Goal: Transaction & Acquisition: Purchase product/service

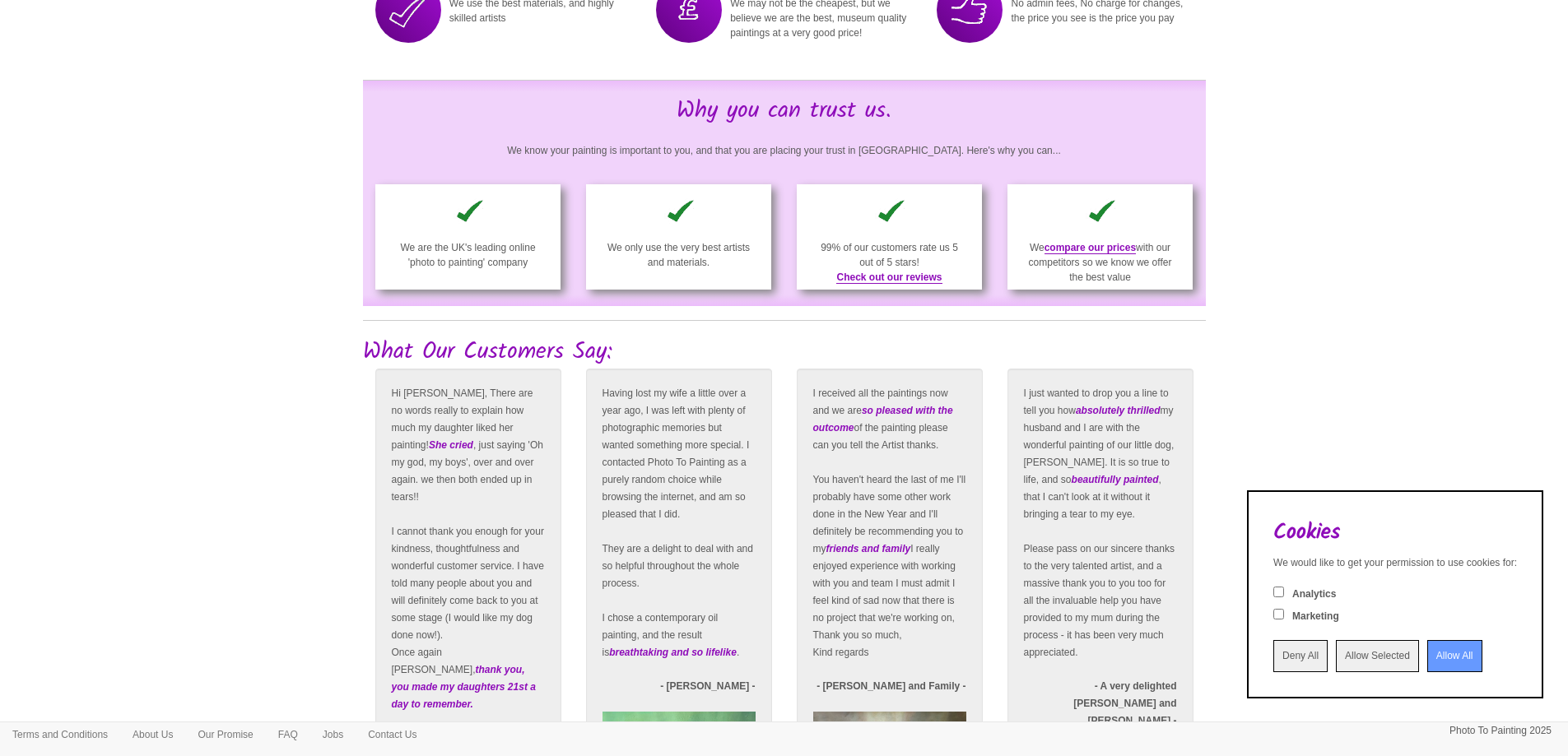
scroll to position [2786, 0]
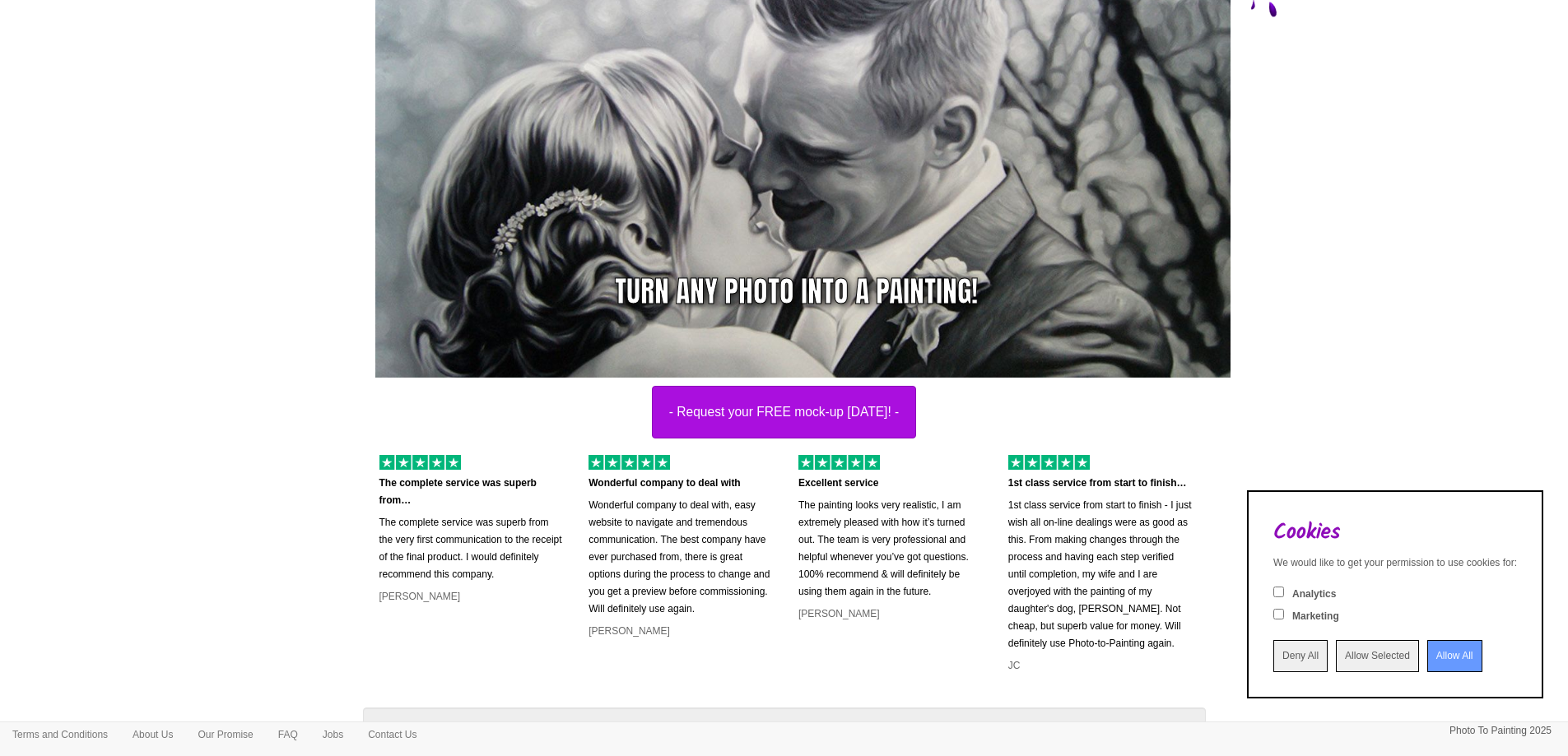
scroll to position [0, 0]
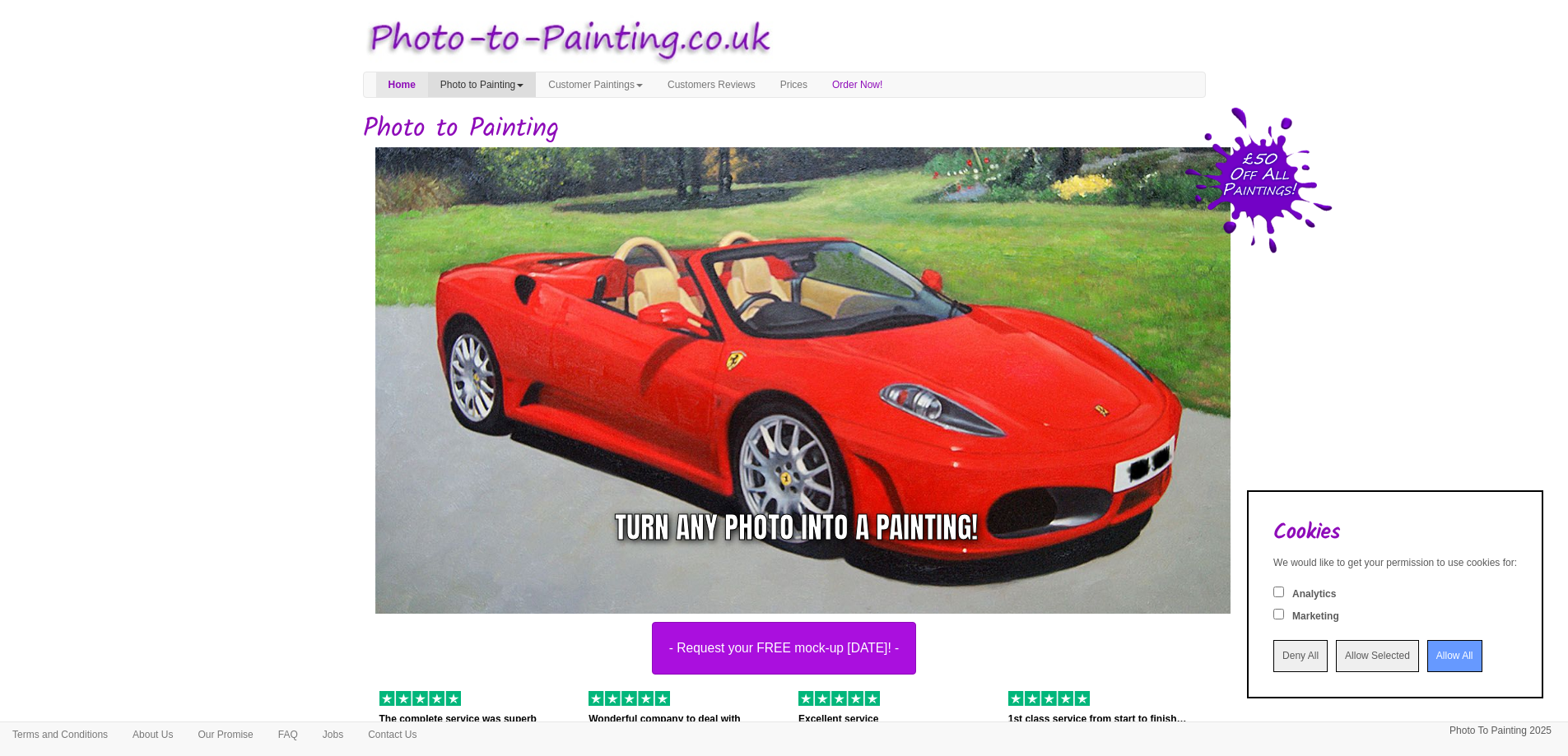
click at [525, 92] on link "Photo to Painting" at bounding box center [481, 84] width 107 height 25
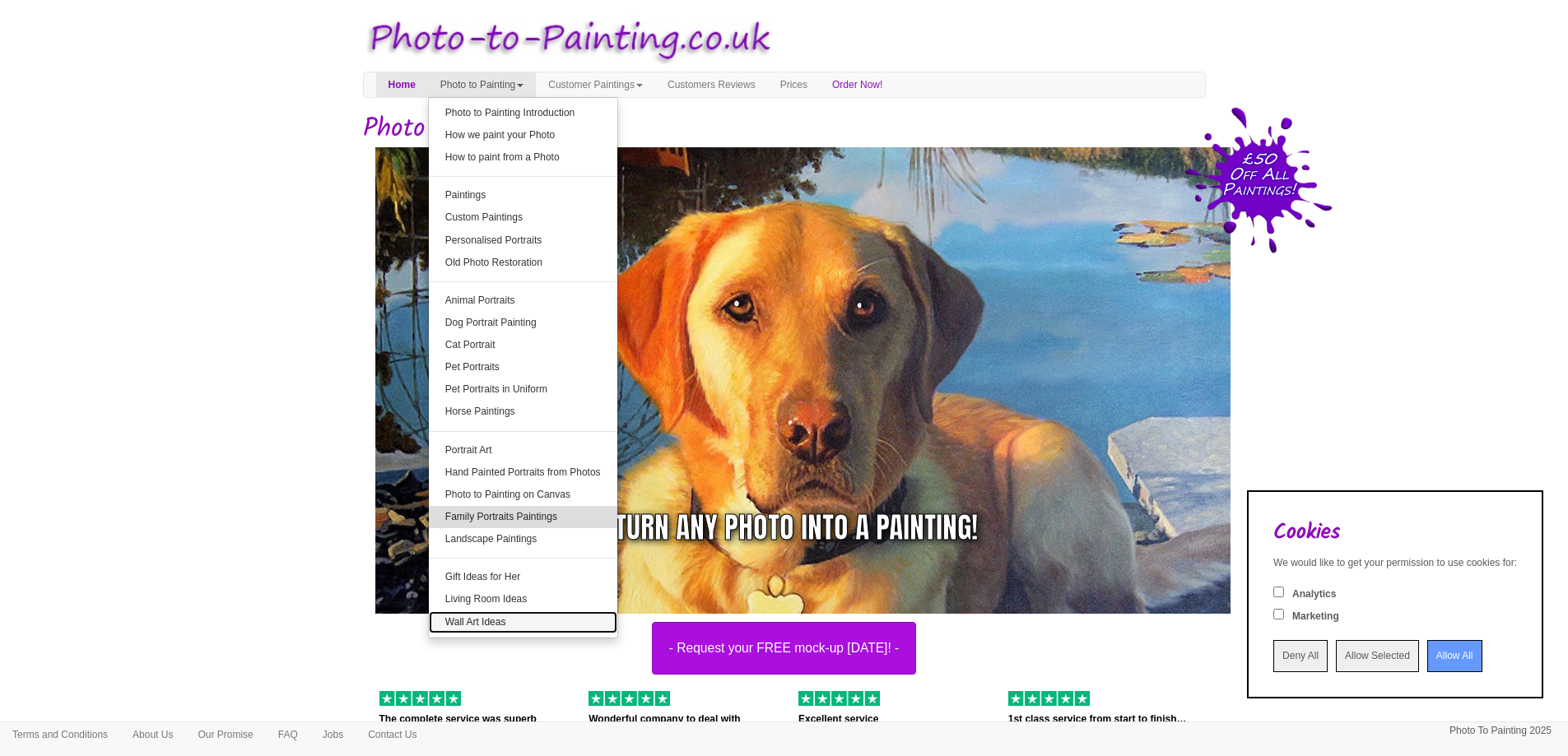
drag, startPoint x: 576, startPoint y: 534, endPoint x: 583, endPoint y: 509, distance: 26.0
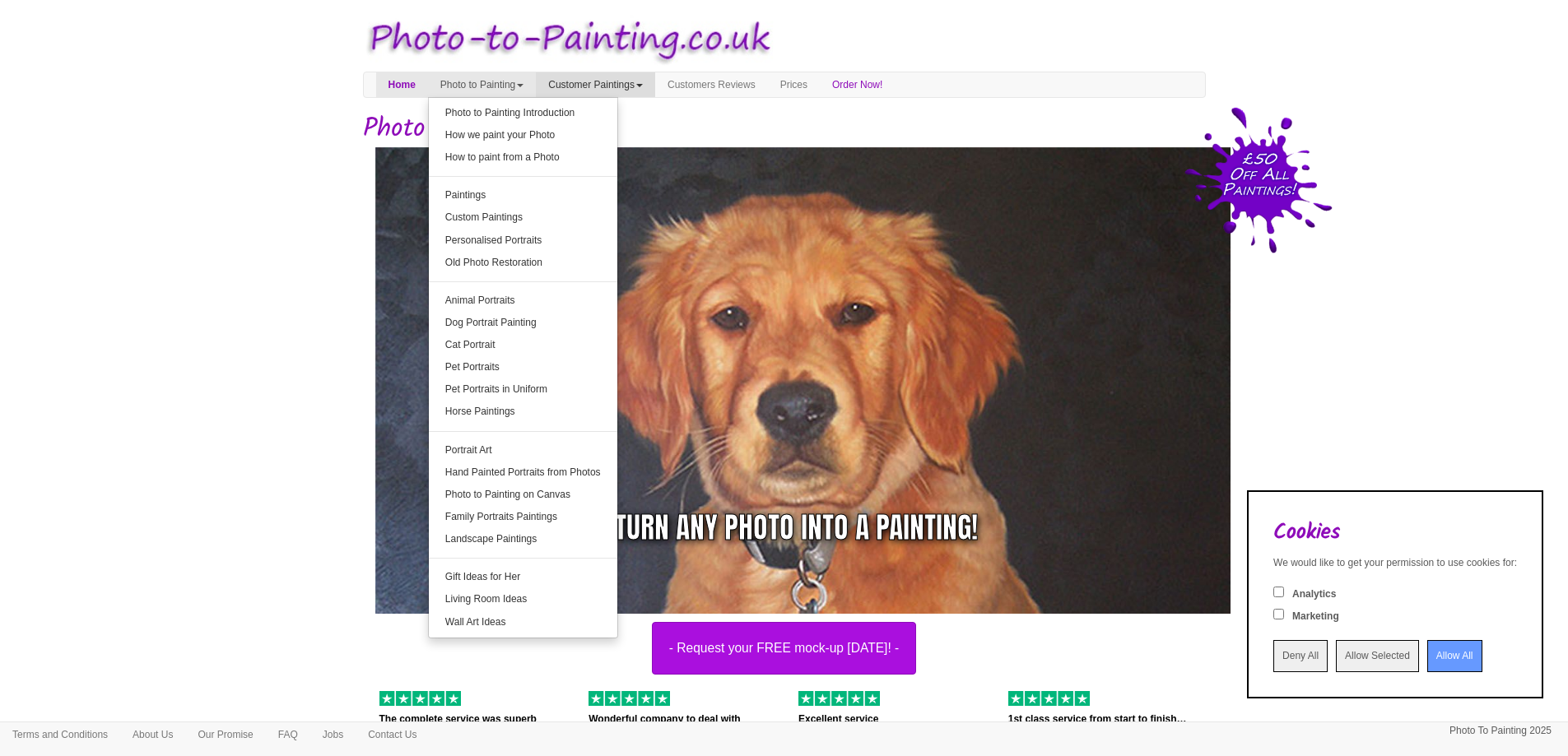
click at [652, 82] on link "Customer Paintings" at bounding box center [595, 84] width 119 height 25
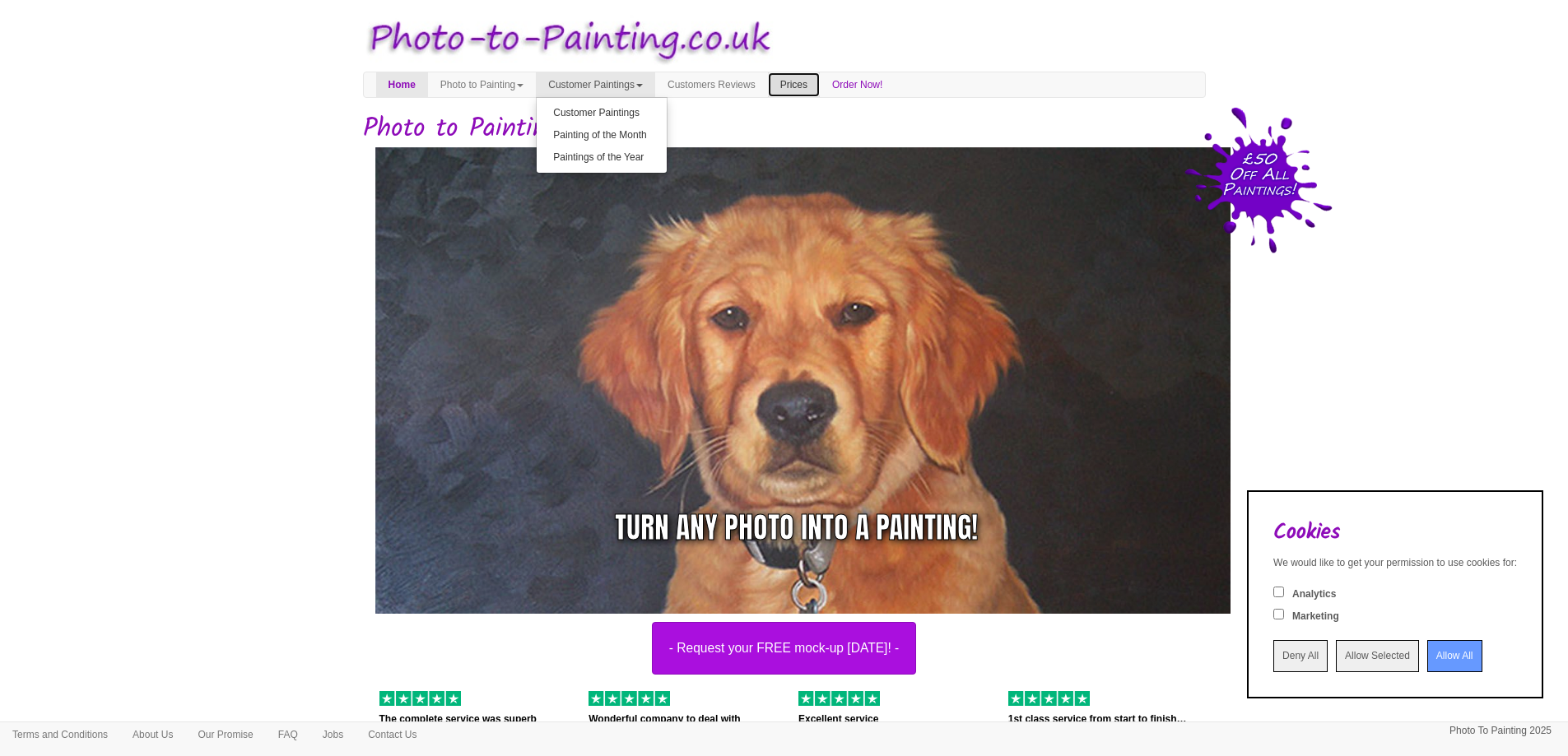
click at [820, 84] on link "Prices" at bounding box center [794, 84] width 52 height 25
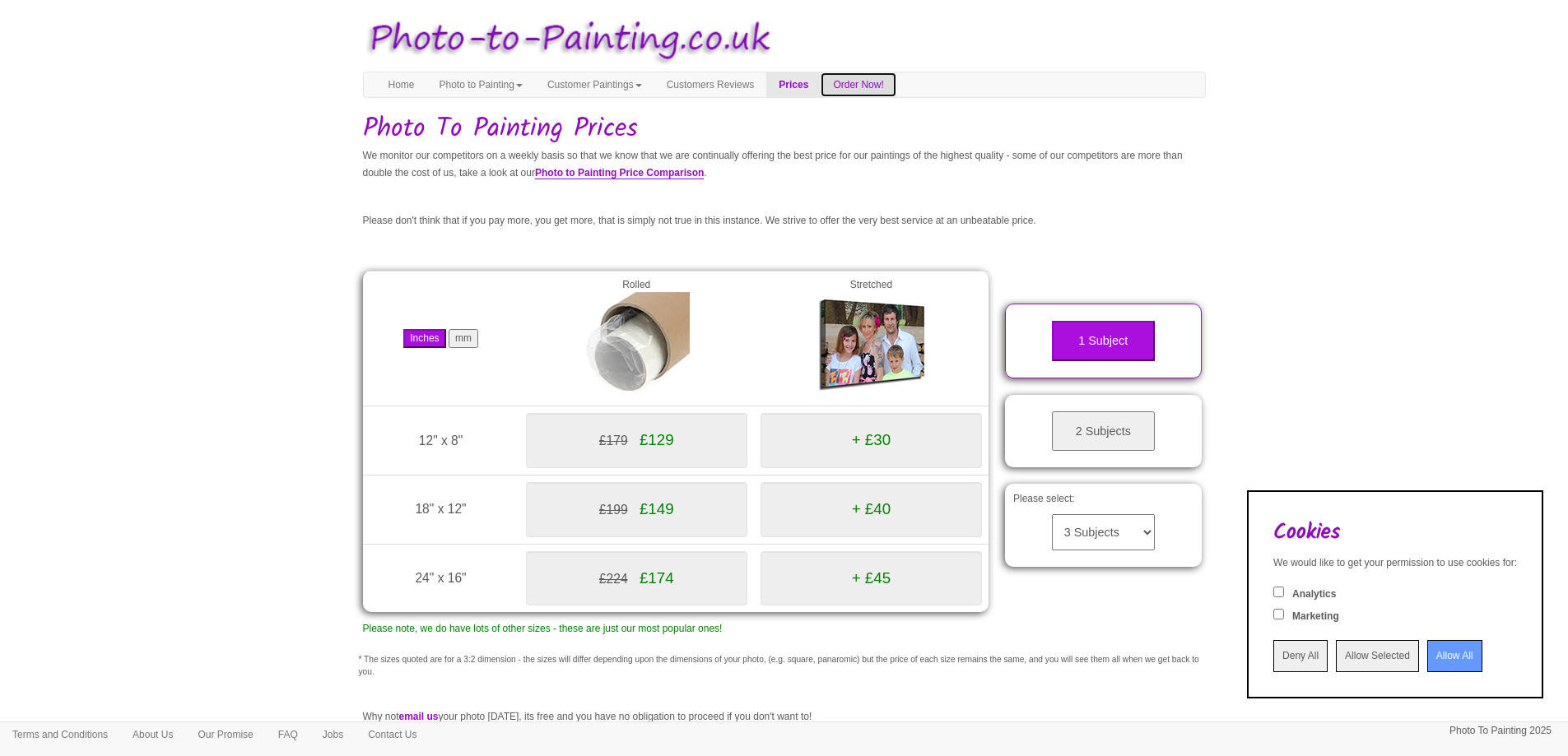
click at [895, 90] on link "Order Now!" at bounding box center [858, 84] width 75 height 25
